Goal: Navigation & Orientation: Find specific page/section

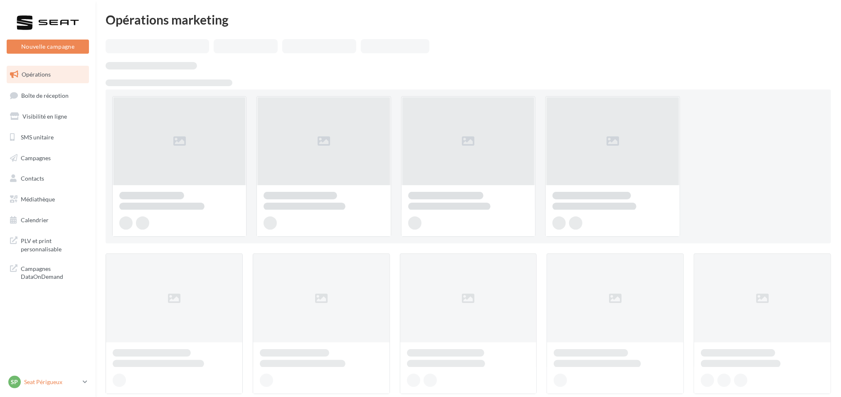
click at [48, 378] on p "Seat Périgueux" at bounding box center [51, 382] width 55 height 8
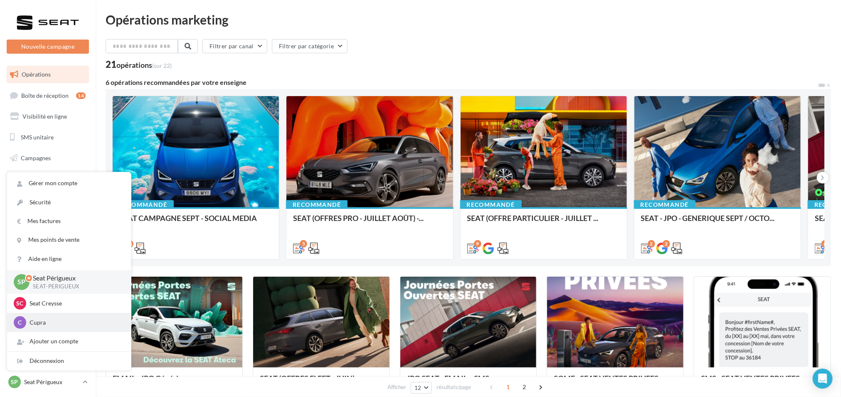
click at [50, 315] on div "C Cupra cupra_perigueux" at bounding box center [69, 322] width 124 height 19
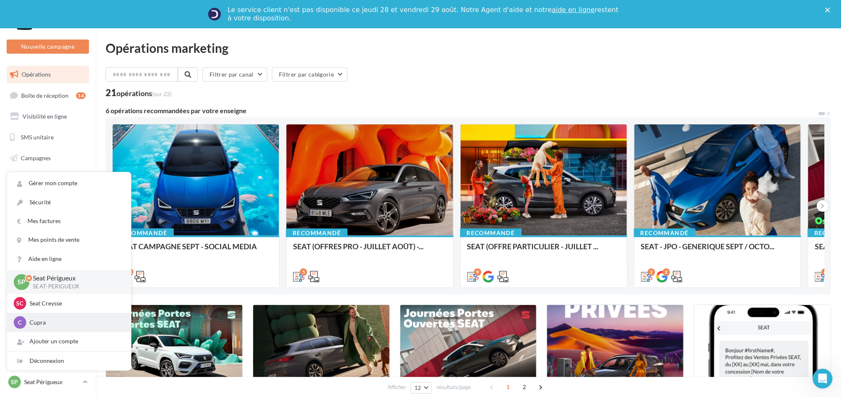
click at [50, 321] on p "Cupra" at bounding box center [75, 322] width 91 height 8
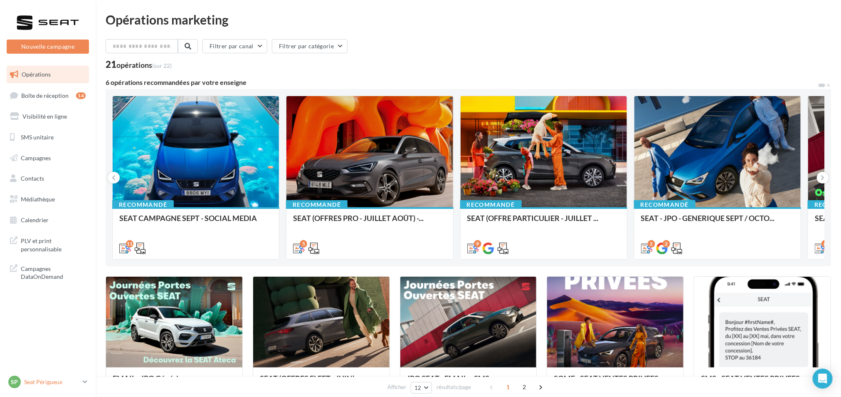
click at [34, 376] on div "SP Seat Périgueux SEAT-PERIGUEUX" at bounding box center [43, 382] width 71 height 12
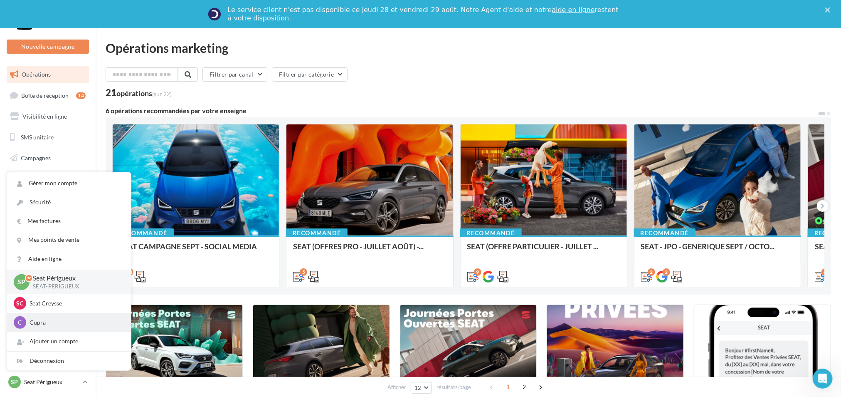
click at [35, 328] on div "C Cupra cupra_perigueux" at bounding box center [69, 322] width 111 height 12
